Goal: Entertainment & Leisure: Consume media (video, audio)

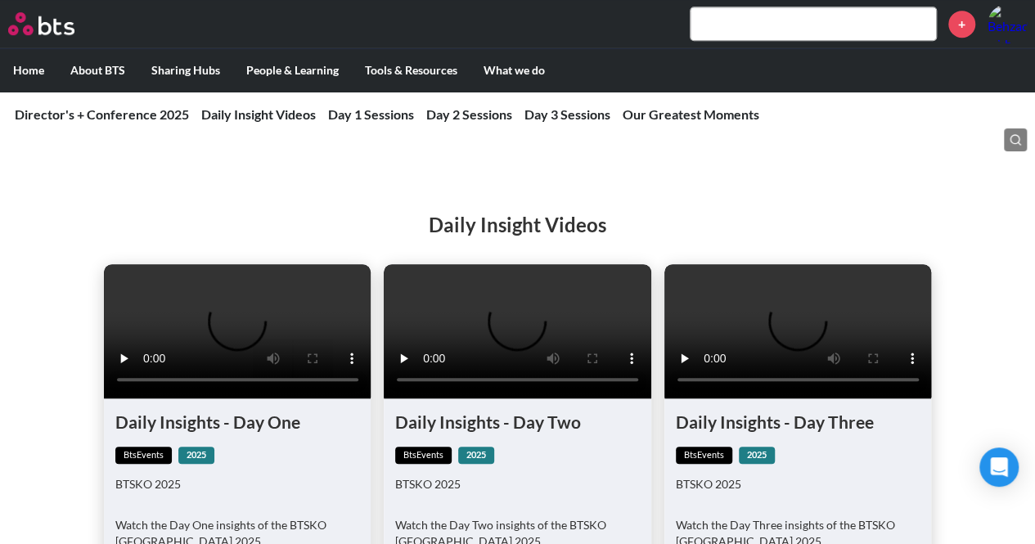
scroll to position [245, 0]
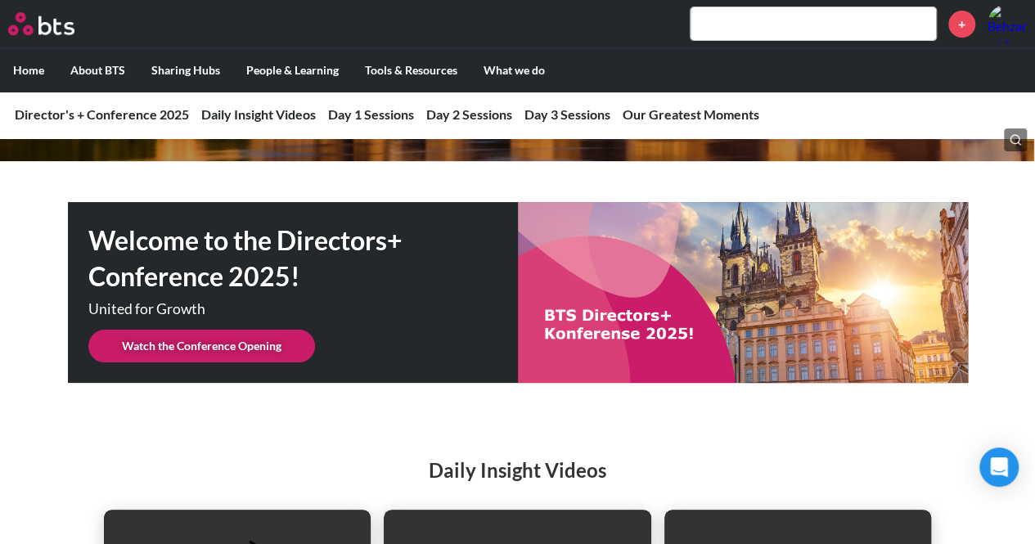
click at [191, 345] on link "Watch the Conference Opening" at bounding box center [201, 346] width 227 height 33
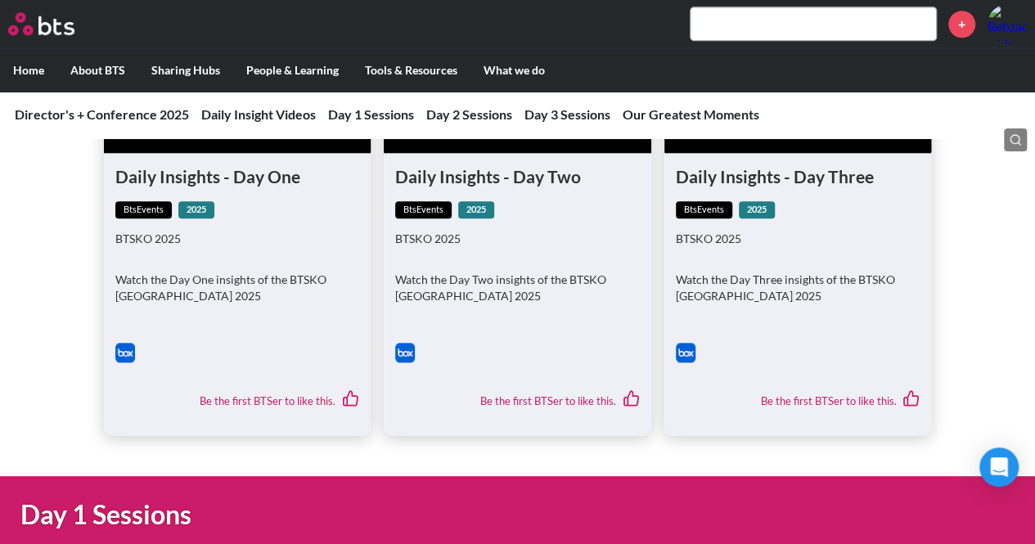
scroll to position [491, 0]
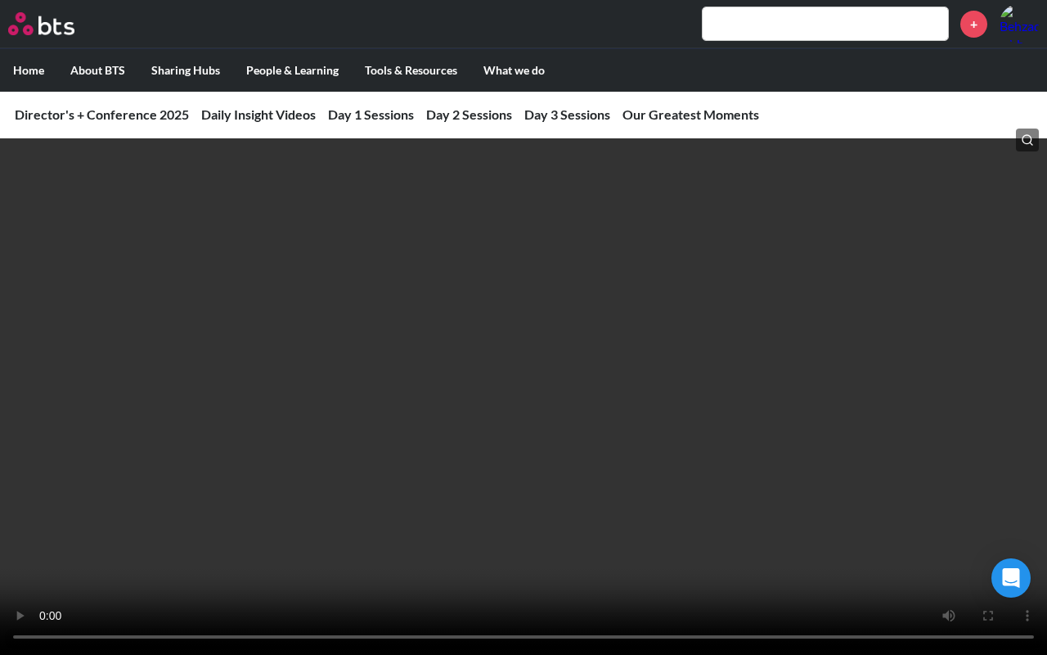
click at [302, 326] on video at bounding box center [523, 327] width 1047 height 655
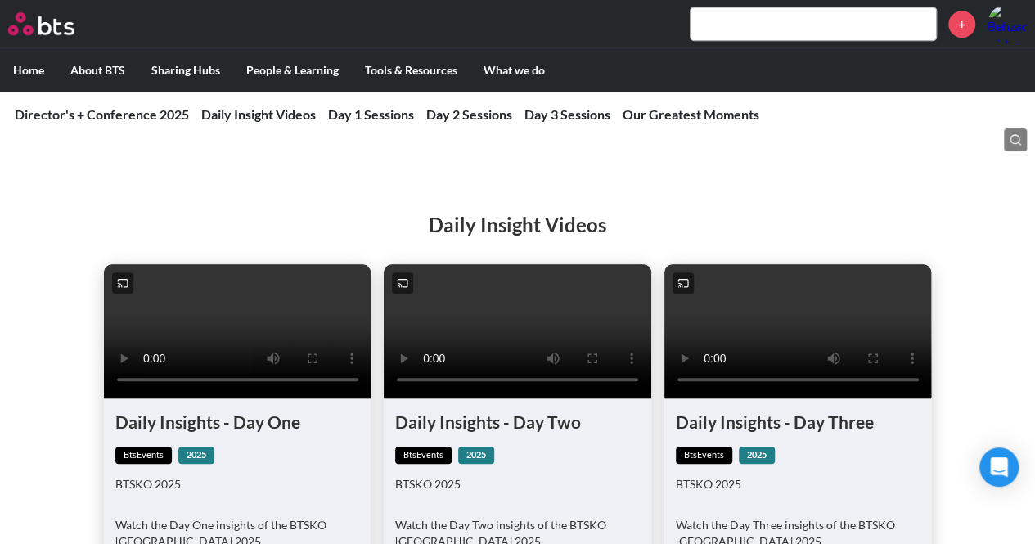
click at [243, 313] on video at bounding box center [238, 330] width 268 height 133
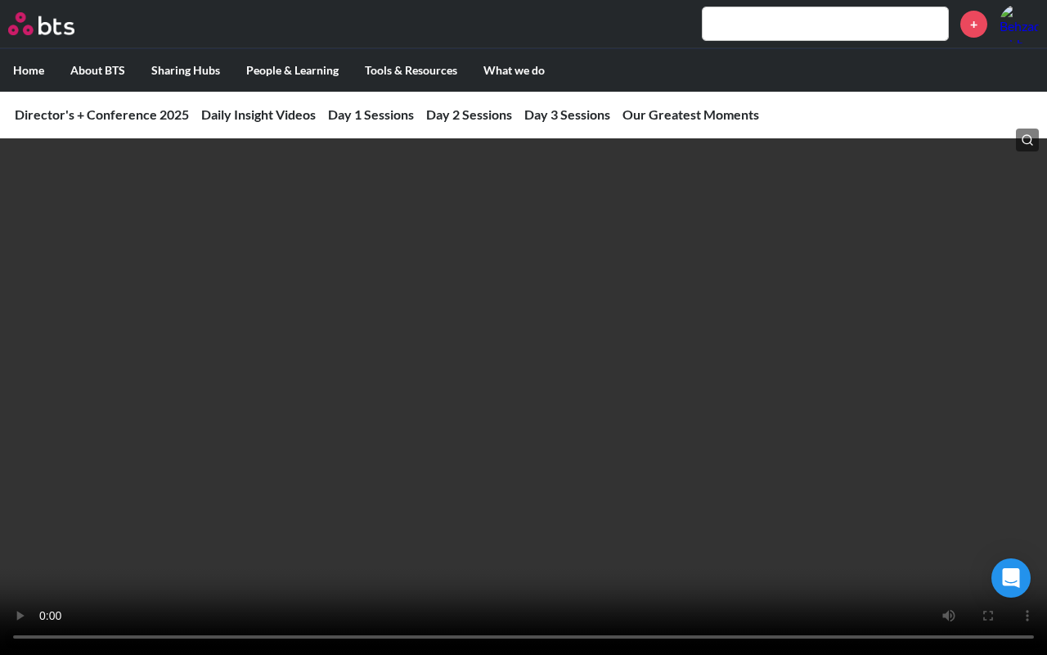
click at [424, 317] on video at bounding box center [523, 327] width 1047 height 655
click at [597, 419] on video at bounding box center [523, 327] width 1047 height 655
click at [710, 344] on video at bounding box center [523, 327] width 1047 height 655
click at [403, 476] on video at bounding box center [523, 327] width 1047 height 655
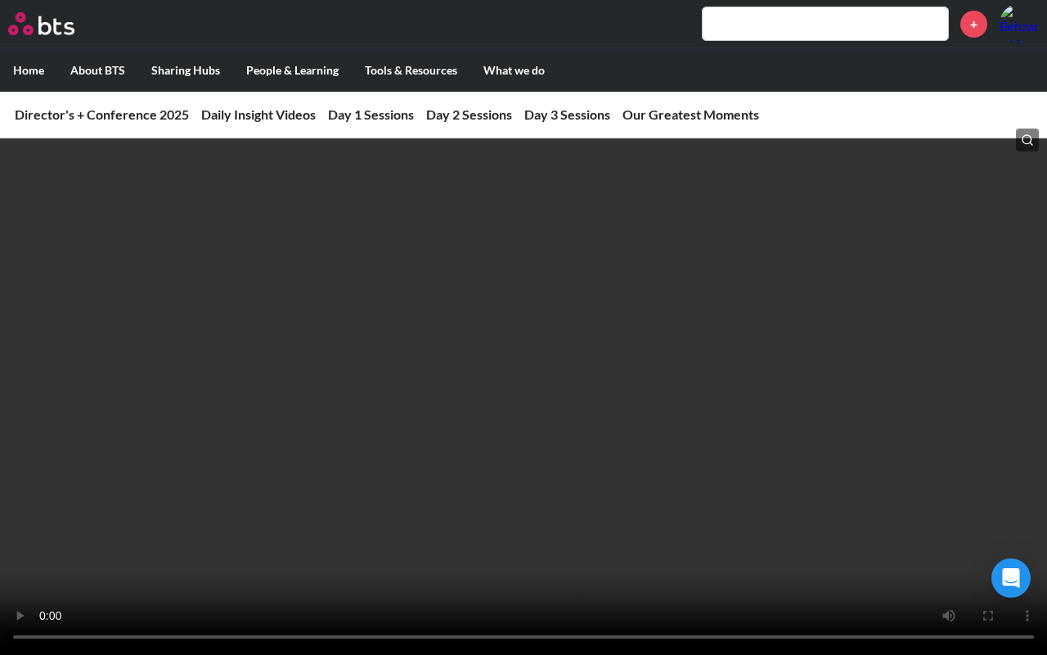
click at [432, 444] on video at bounding box center [523, 327] width 1047 height 655
click at [469, 406] on video at bounding box center [523, 327] width 1047 height 655
click at [352, 355] on video at bounding box center [523, 327] width 1047 height 655
click at [908, 437] on video at bounding box center [523, 327] width 1047 height 655
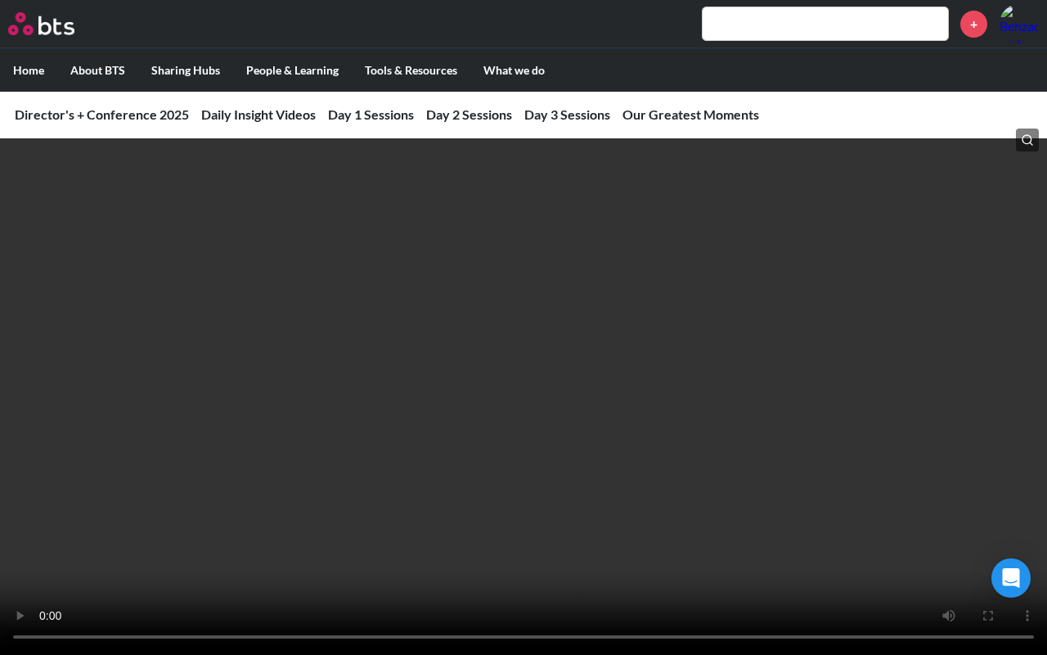
click at [703, 360] on video at bounding box center [523, 327] width 1047 height 655
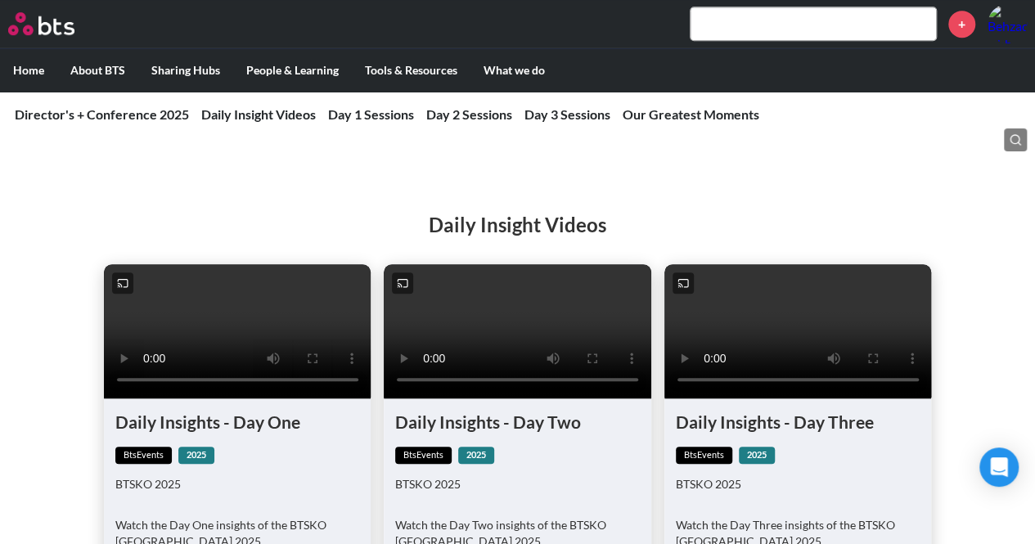
click at [508, 299] on video at bounding box center [518, 330] width 268 height 133
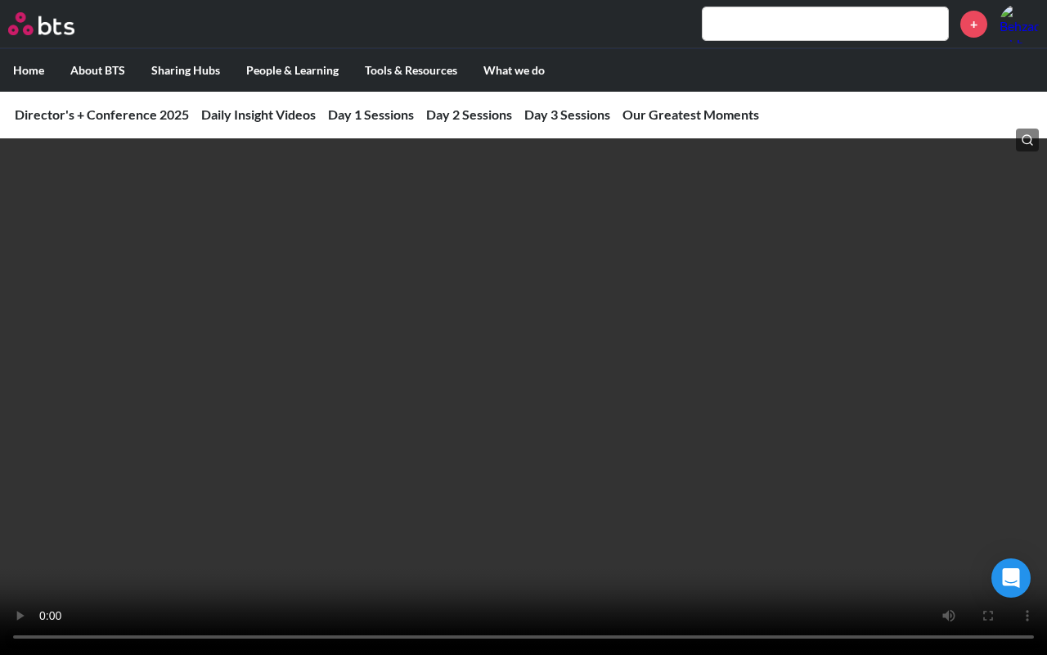
click at [263, 440] on video at bounding box center [523, 327] width 1047 height 655
click at [289, 409] on video at bounding box center [523, 327] width 1047 height 655
click at [263, 386] on video at bounding box center [523, 327] width 1047 height 655
click at [298, 317] on video at bounding box center [523, 327] width 1047 height 655
click at [442, 458] on video at bounding box center [523, 327] width 1047 height 655
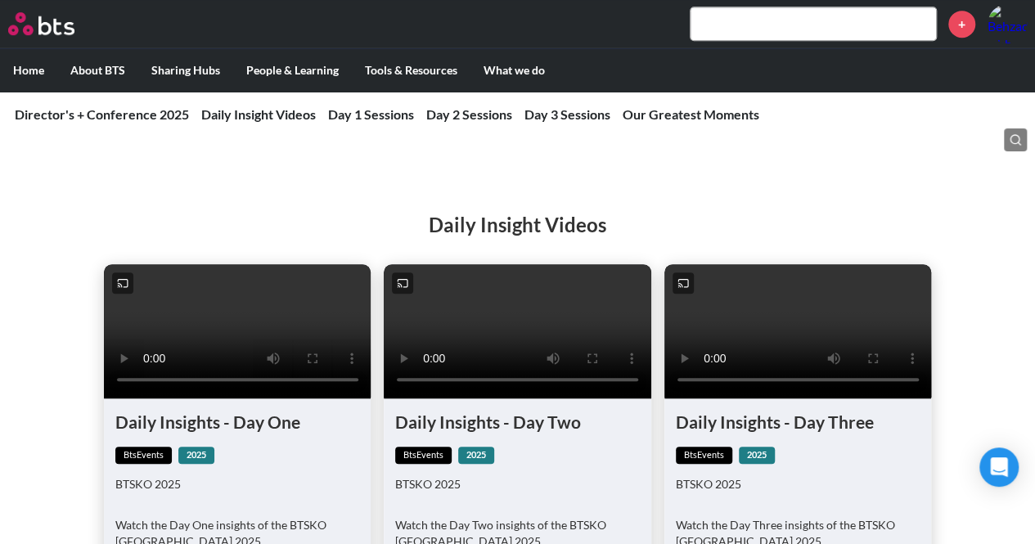
click at [244, 320] on video at bounding box center [238, 330] width 268 height 133
click at [244, 318] on video at bounding box center [238, 330] width 268 height 133
click at [597, 318] on video at bounding box center [518, 330] width 268 height 133
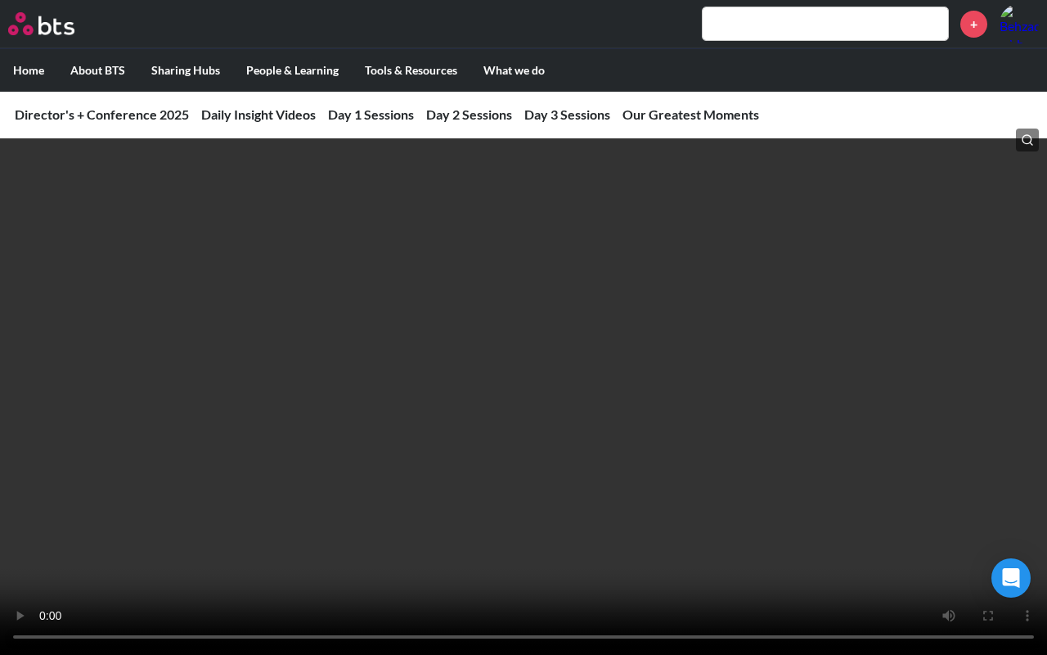
click at [687, 297] on video at bounding box center [523, 327] width 1047 height 655
click at [692, 287] on video at bounding box center [523, 327] width 1047 height 655
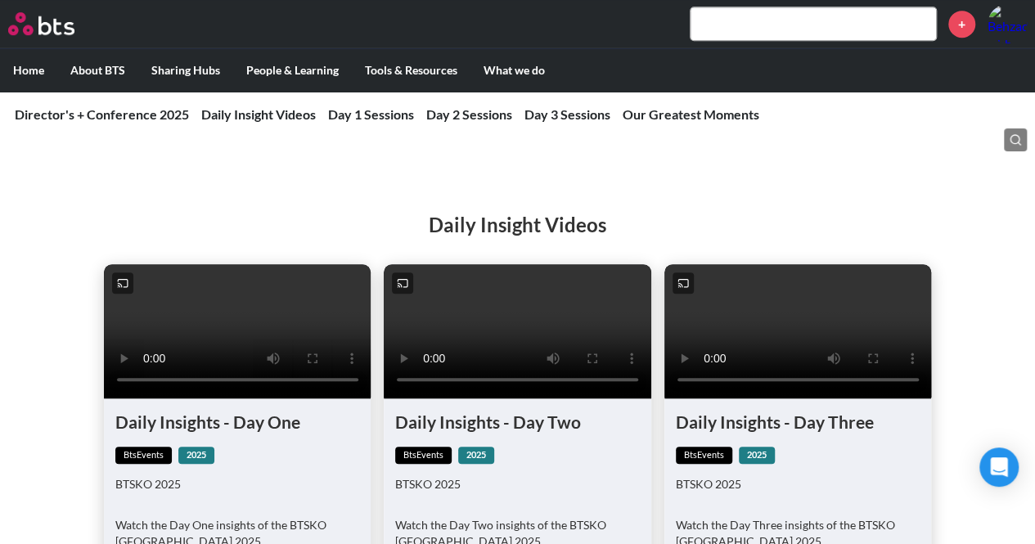
click at [547, 304] on video at bounding box center [518, 330] width 268 height 133
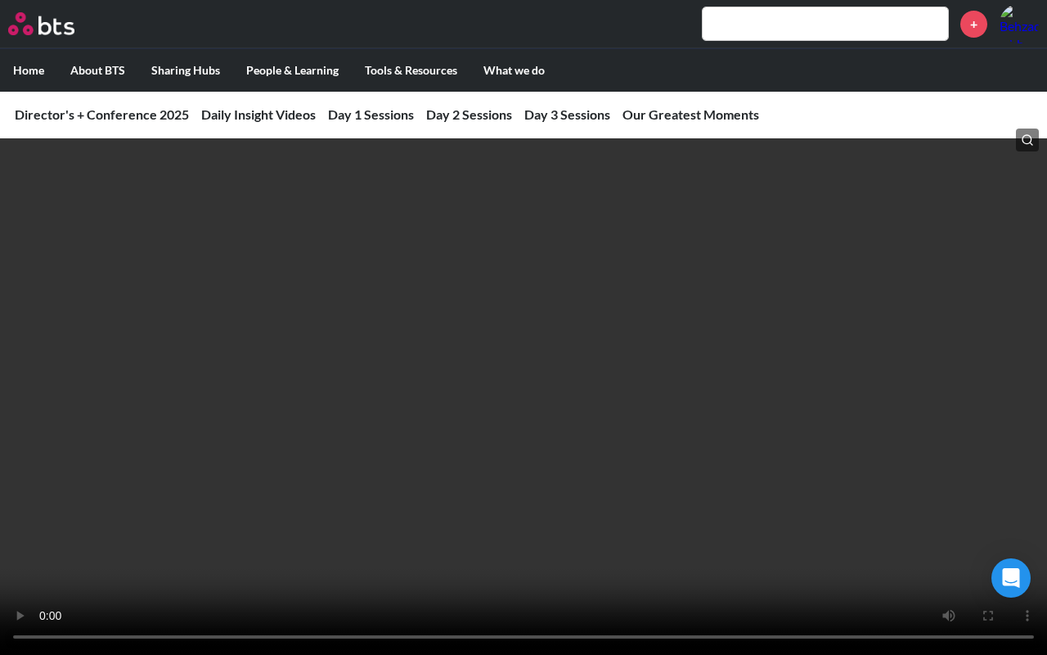
click at [776, 367] on video at bounding box center [523, 327] width 1047 height 655
click at [673, 321] on video at bounding box center [523, 327] width 1047 height 655
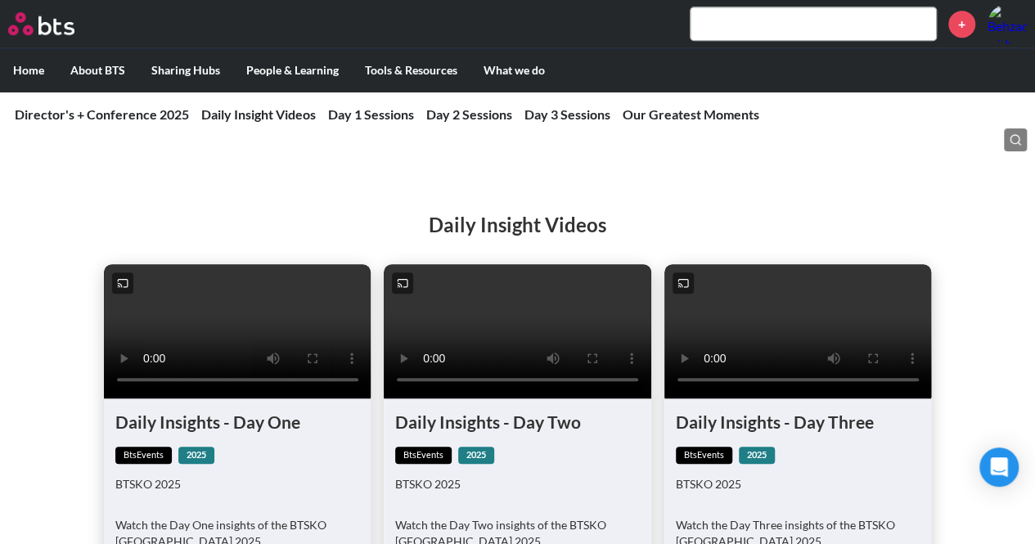
click at [576, 325] on video at bounding box center [518, 330] width 268 height 133
click at [719, 335] on video at bounding box center [798, 330] width 268 height 133
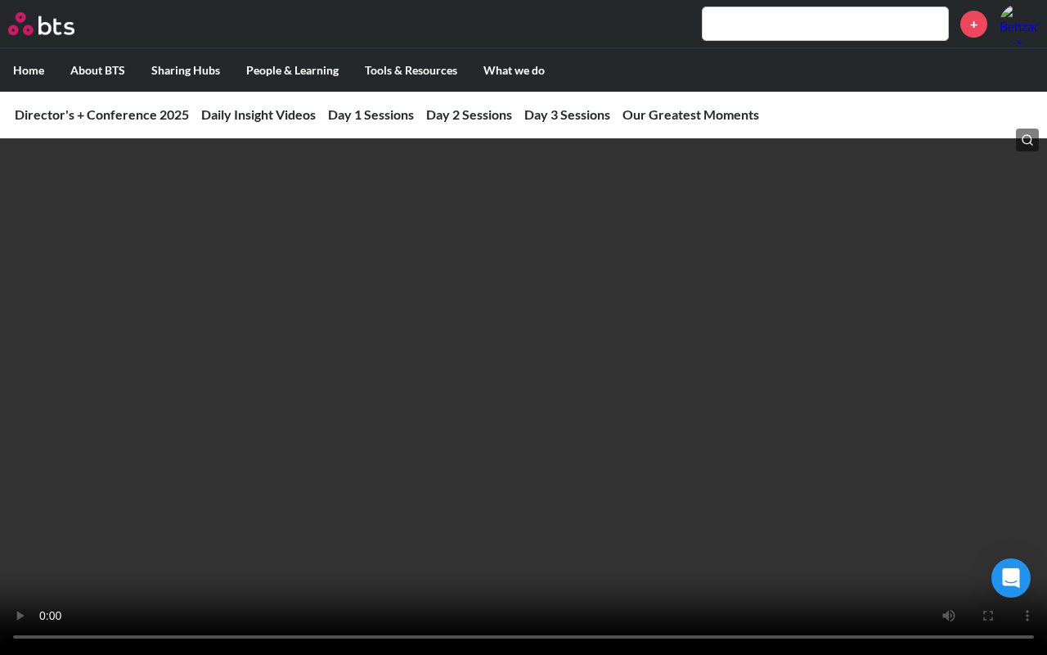
click at [515, 380] on video at bounding box center [523, 327] width 1047 height 655
